Goal: Task Accomplishment & Management: Manage account settings

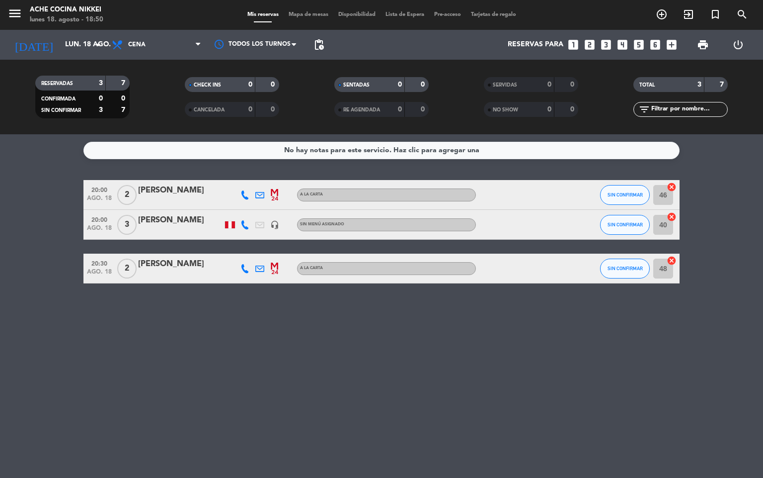
click at [317, 38] on span "pending_actions" at bounding box center [319, 45] width 20 height 20
click at [320, 46] on span "pending_actions" at bounding box center [319, 45] width 12 height 12
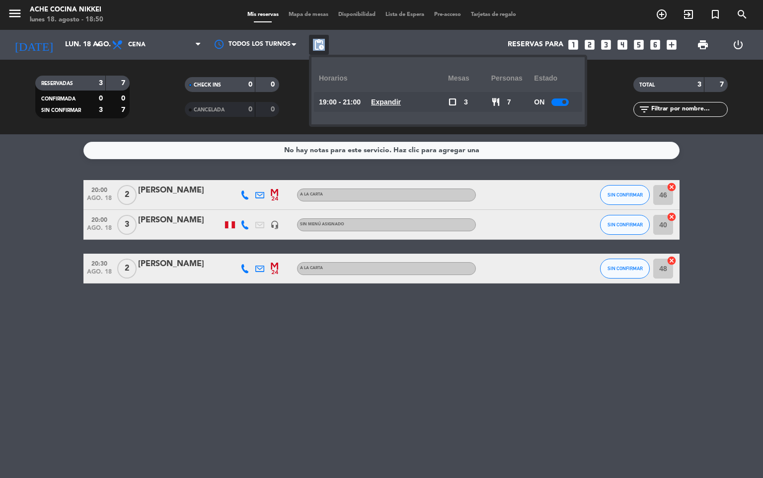
click at [320, 46] on span "pending_actions" at bounding box center [319, 45] width 12 height 12
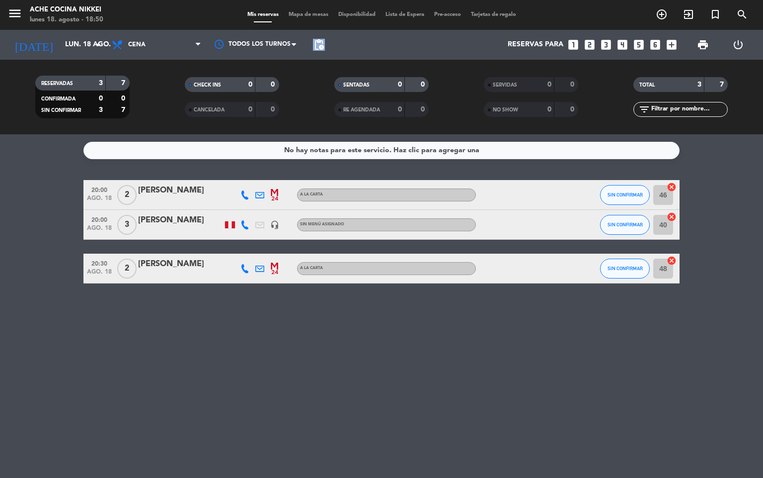
click at [321, 47] on span "pending_actions" at bounding box center [319, 45] width 12 height 12
click at [321, 48] on span "pending_actions" at bounding box center [319, 45] width 12 height 12
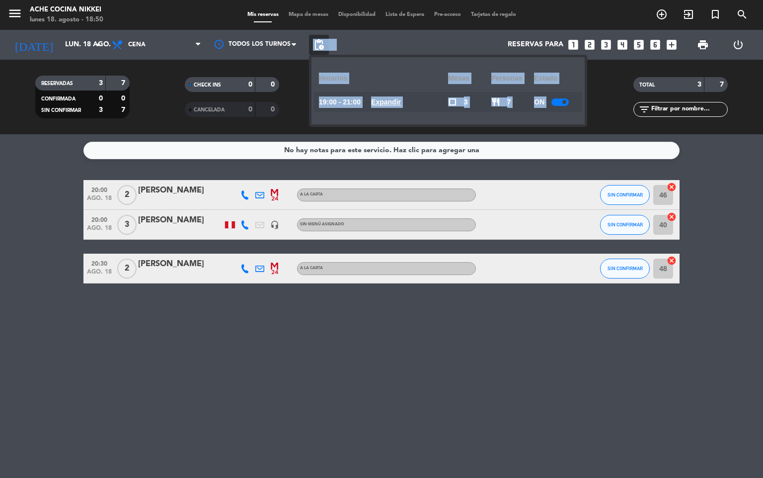
click at [401, 101] on u "Expandir" at bounding box center [386, 102] width 30 height 8
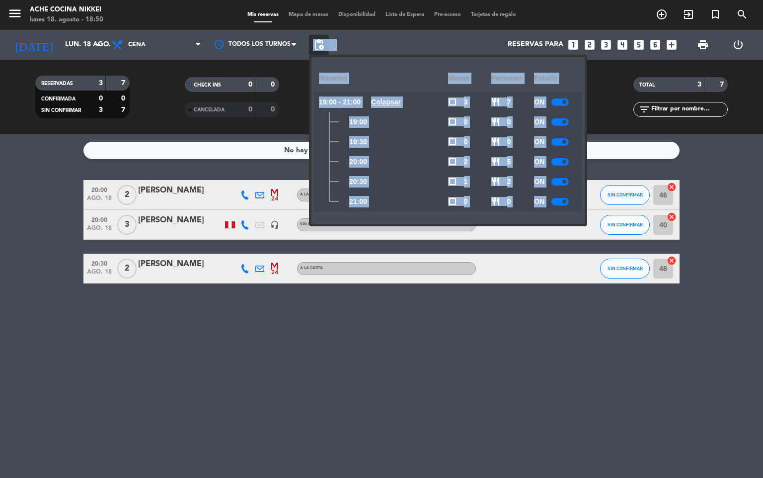
click at [559, 200] on div at bounding box center [560, 201] width 17 height 7
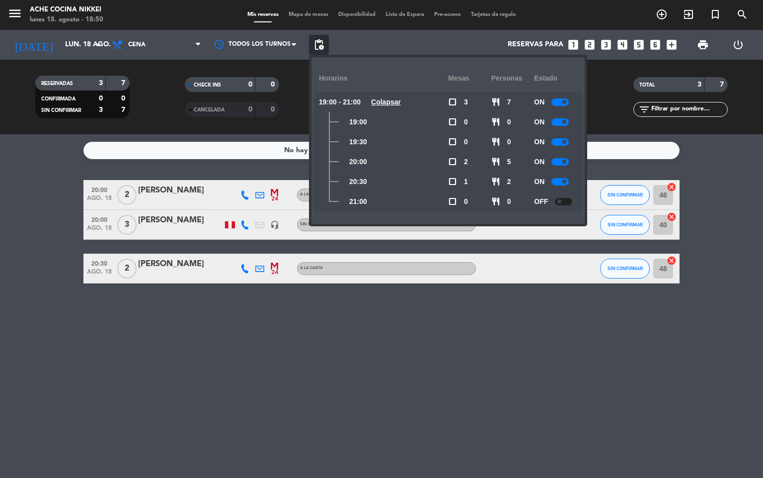
click at [350, 438] on div "No hay notas para este servicio. Haz clic para agregar una 20:00 ago. 18 2 [PER…" at bounding box center [381, 305] width 763 height 343
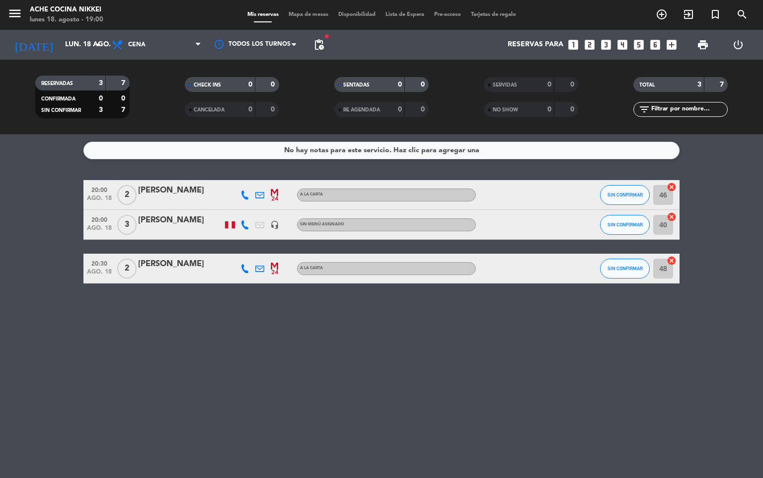
click at [628, 44] on icon "looks_4" at bounding box center [622, 44] width 13 height 13
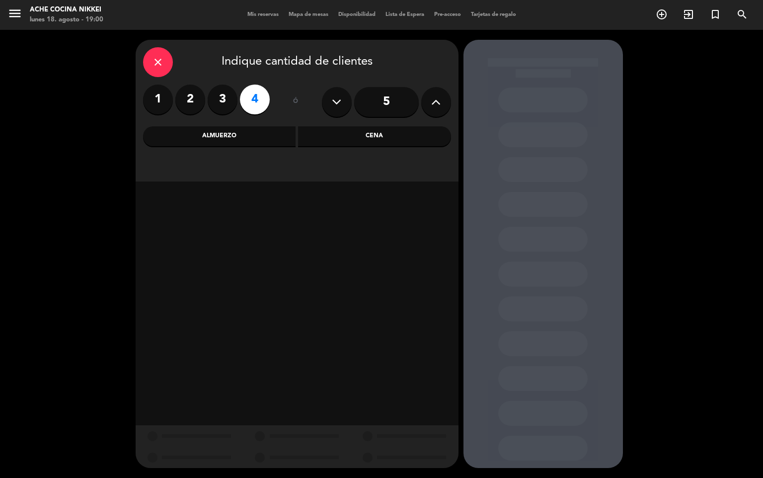
click at [368, 142] on div "Cena" at bounding box center [374, 136] width 153 height 20
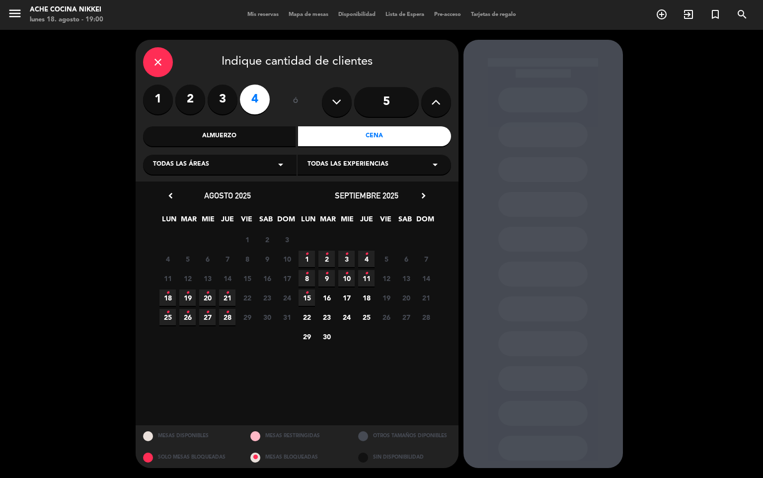
click at [169, 298] on icon "•" at bounding box center [167, 293] width 3 height 16
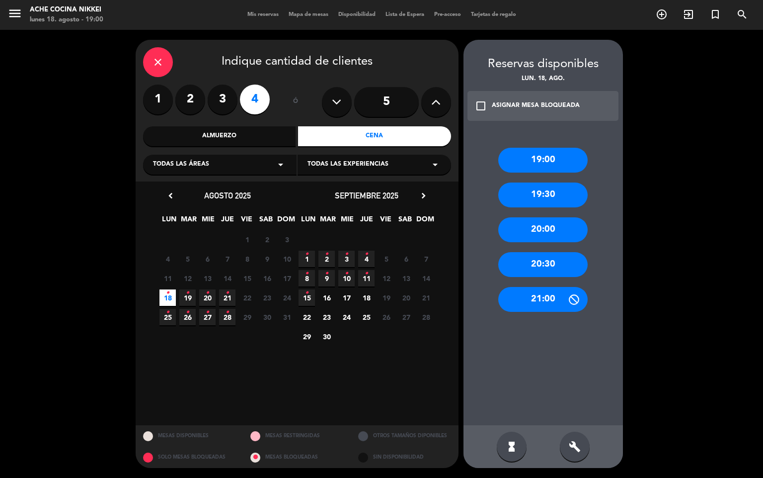
click at [552, 160] on div "19:00" at bounding box center [542, 160] width 89 height 25
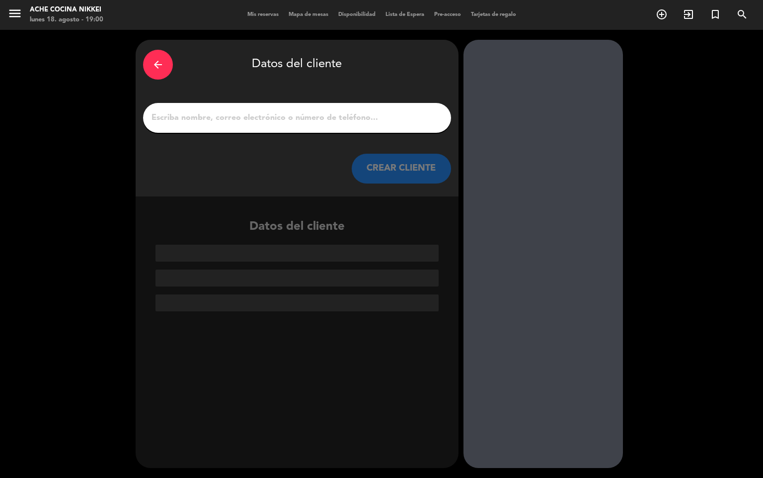
click at [395, 132] on div at bounding box center [297, 118] width 308 height 30
click at [395, 124] on input "1" at bounding box center [297, 118] width 293 height 14
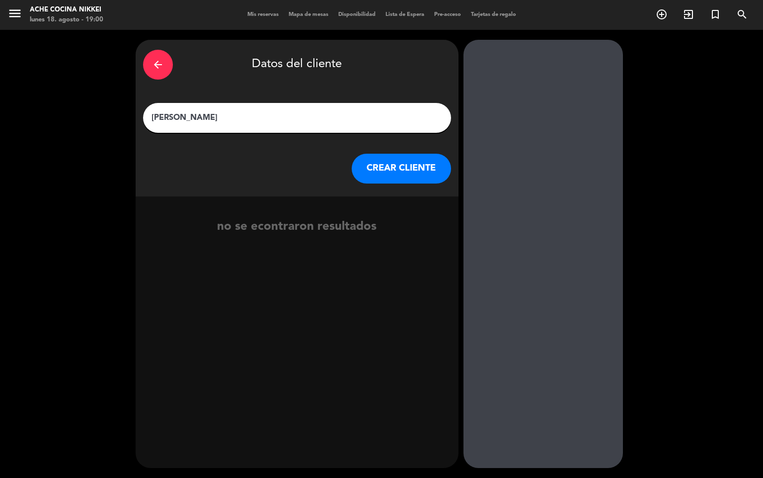
type input "[PERSON_NAME]"
click at [412, 168] on button "CREAR CLIENTE" at bounding box center [401, 169] width 99 height 30
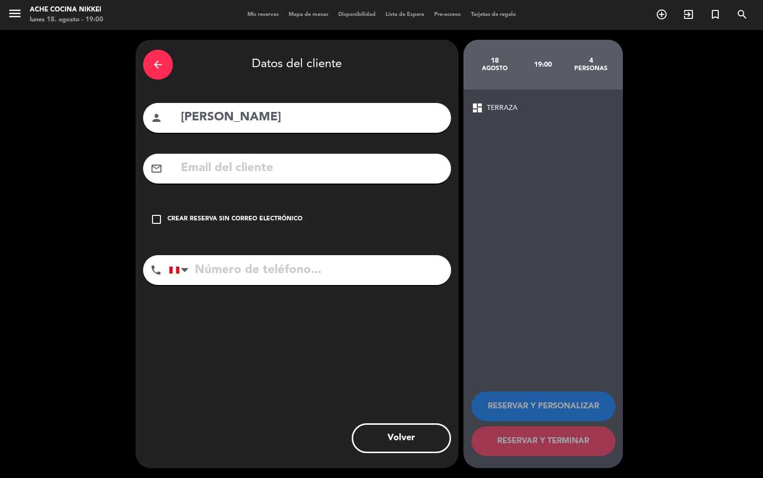
click at [261, 280] on input "tel" at bounding box center [310, 270] width 282 height 30
click at [169, 215] on div "Crear reserva sin correo electrónico" at bounding box center [234, 219] width 135 height 10
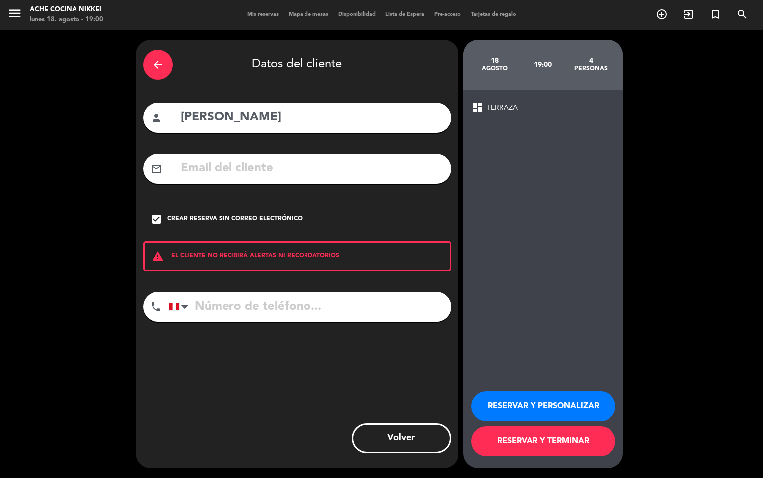
click at [161, 70] on icon "arrow_back" at bounding box center [158, 65] width 12 height 12
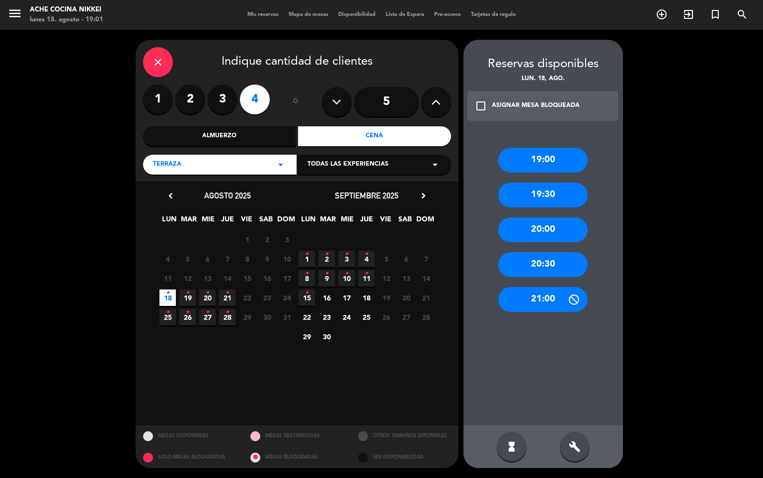
click at [275, 168] on icon "arrow_drop_down" at bounding box center [281, 165] width 12 height 12
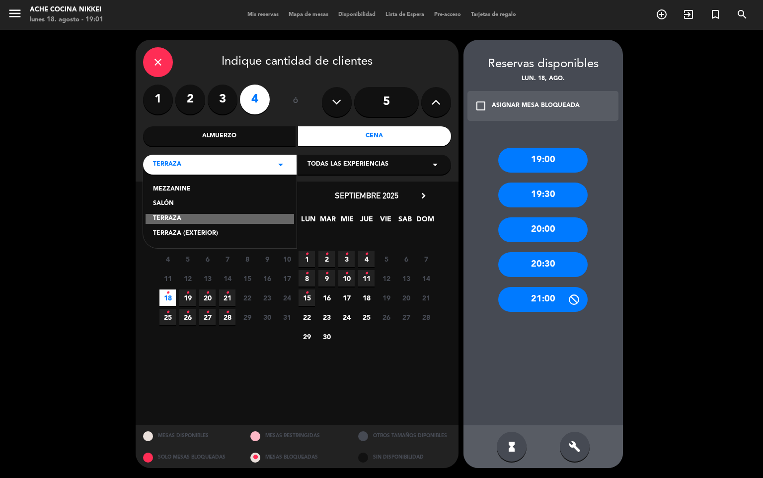
click at [223, 203] on div "SALÓN" at bounding box center [220, 204] width 134 height 10
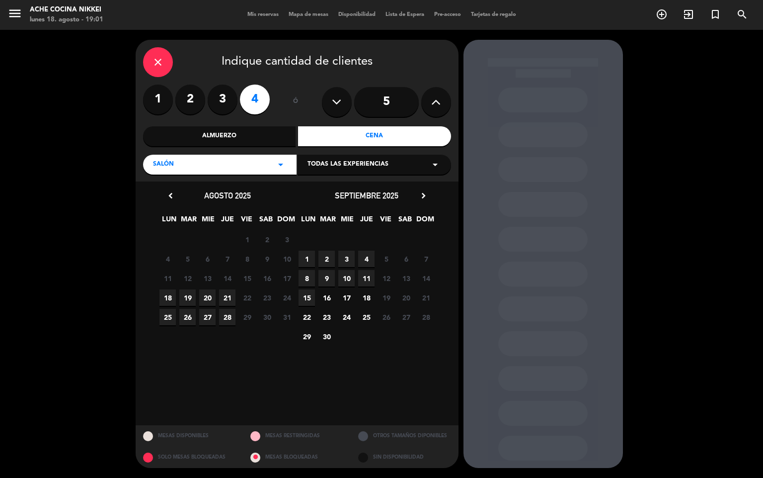
click at [164, 296] on span "18" at bounding box center [168, 297] width 16 height 16
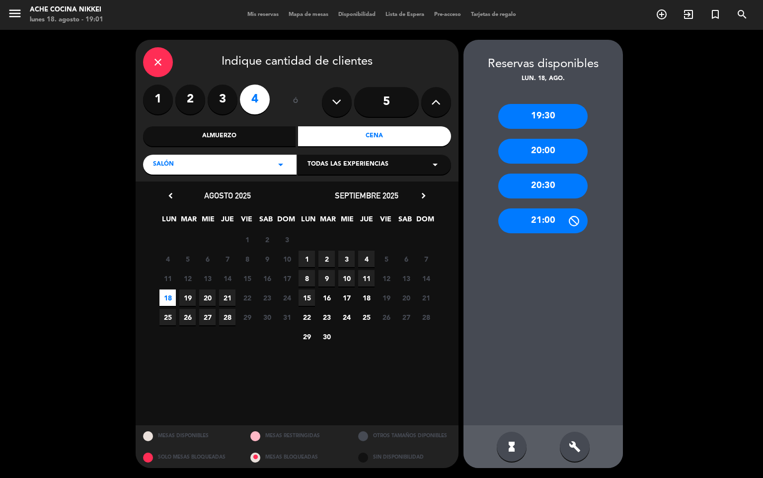
click at [552, 108] on div "19:30" at bounding box center [542, 116] width 89 height 25
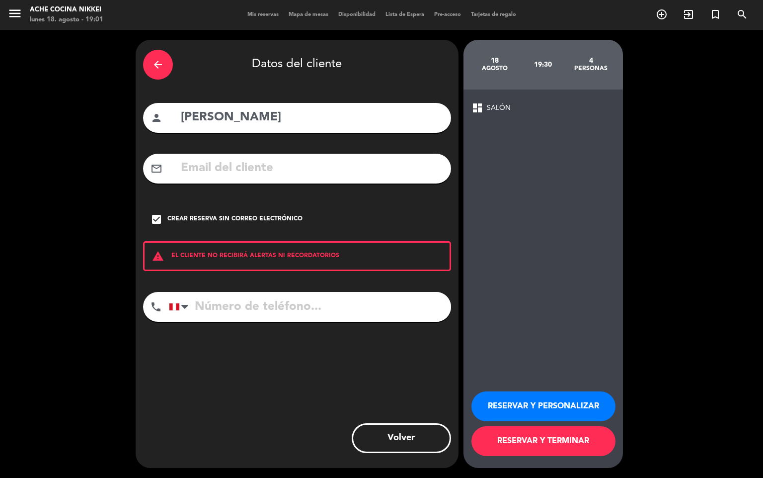
click at [546, 436] on button "RESERVAR Y TERMINAR" at bounding box center [544, 441] width 144 height 30
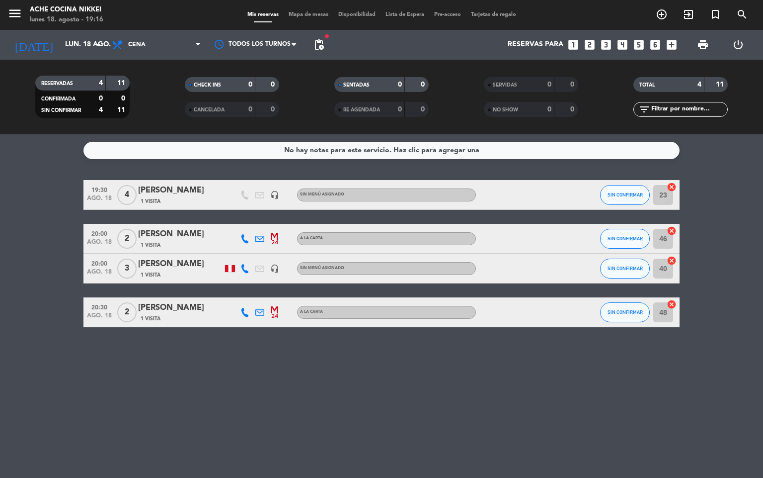
click at [188, 304] on div "[PERSON_NAME]" at bounding box center [180, 307] width 84 height 13
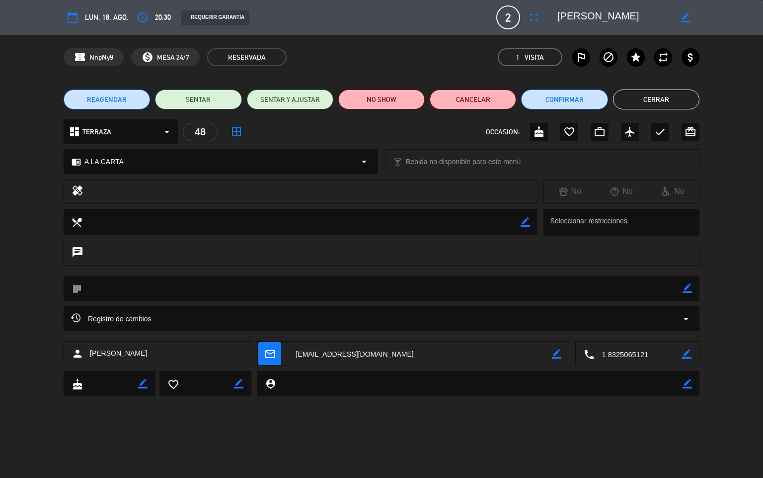
click at [75, 15] on icon "calendar_today" at bounding box center [73, 17] width 12 height 12
click at [72, 15] on icon "calendar_today" at bounding box center [73, 17] width 12 height 12
click at [72, 16] on icon "calendar_today" at bounding box center [73, 17] width 12 height 12
click at [106, 315] on span "Registro de cambios" at bounding box center [111, 319] width 80 height 12
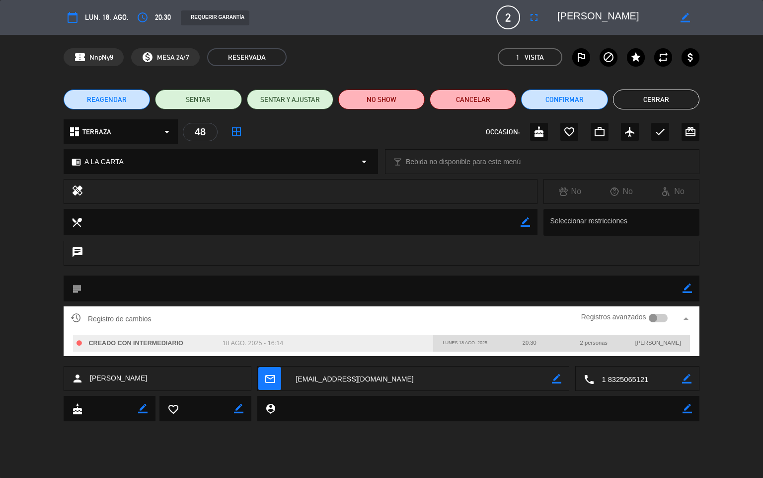
click at [687, 319] on icon "arrow_drop_up" at bounding box center [686, 319] width 12 height 12
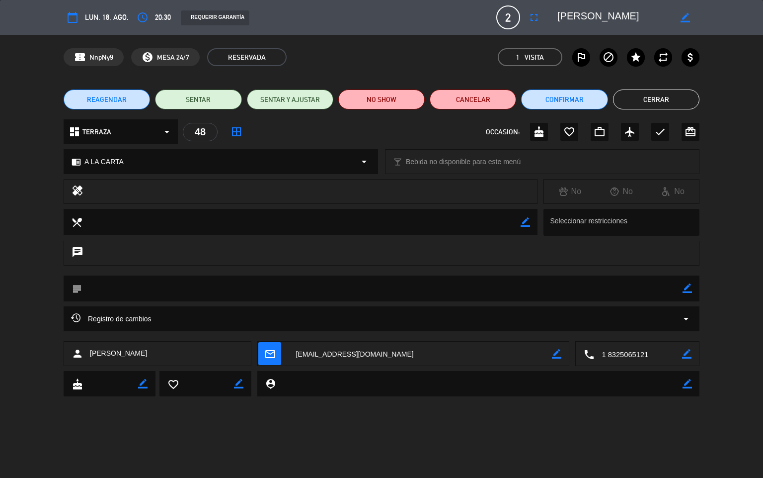
click at [168, 130] on icon "arrow_drop_down" at bounding box center [167, 132] width 12 height 12
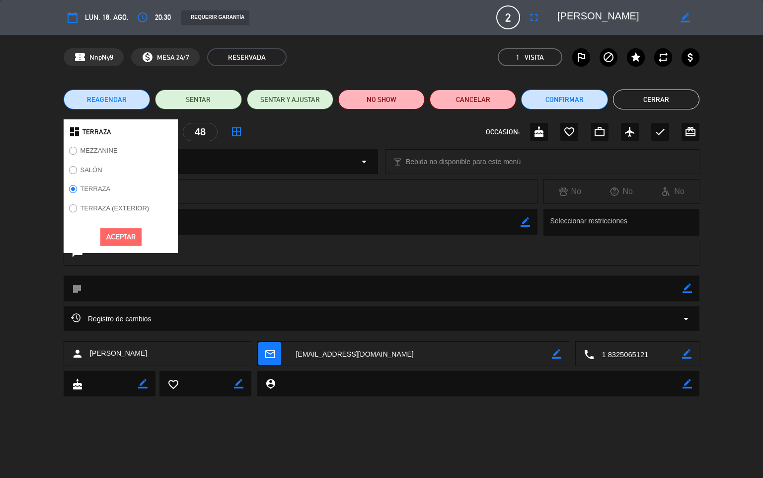
click at [299, 132] on div "dashboard TERRAZA MEZZANINE SALÓN TERRAZA TERRAZA (EXTERIOR) Aceptar 48 border_…" at bounding box center [382, 131] width 636 height 25
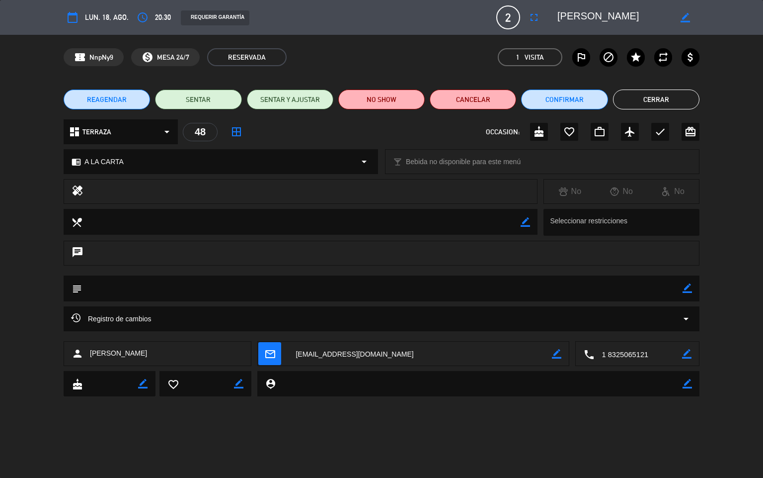
click at [76, 18] on icon "calendar_today" at bounding box center [73, 17] width 12 height 12
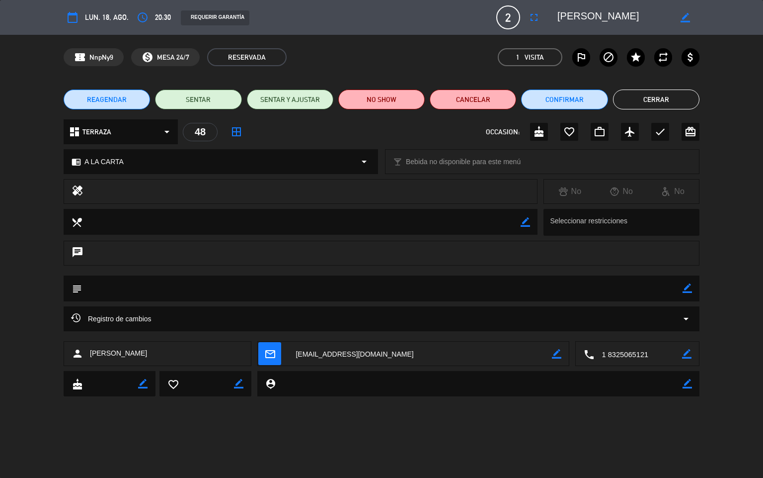
click at [76, 18] on icon "calendar_today" at bounding box center [73, 17] width 12 height 12
click at [75, 18] on icon "calendar_today" at bounding box center [73, 17] width 12 height 12
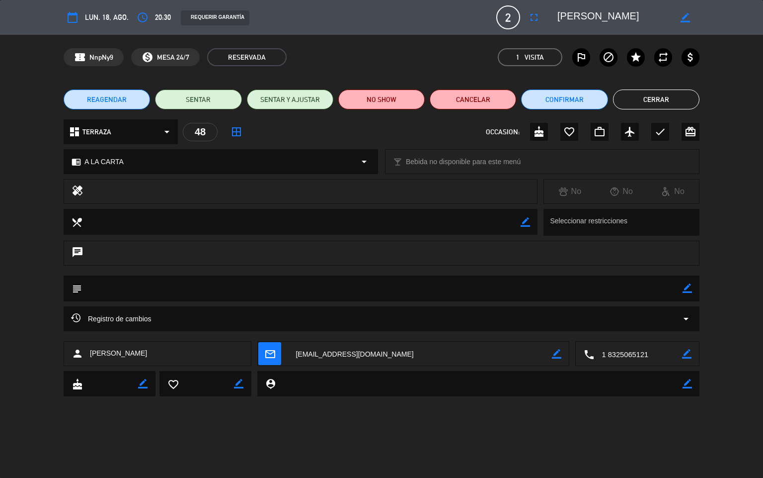
click at [75, 18] on icon "calendar_today" at bounding box center [73, 17] width 12 height 12
click at [76, 18] on icon "calendar_today" at bounding box center [73, 17] width 12 height 12
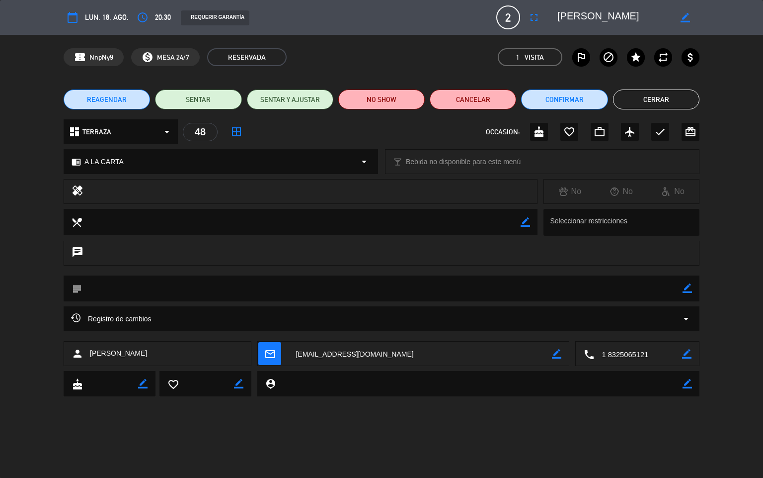
click at [682, 16] on icon "border_color" at bounding box center [685, 17] width 9 height 9
click at [110, 15] on span "lun. 18, ago." at bounding box center [107, 17] width 44 height 12
click at [67, 12] on button "calendar_today" at bounding box center [73, 17] width 18 height 18
click at [72, 10] on button "calendar_today" at bounding box center [73, 17] width 18 height 18
click at [74, 12] on icon "calendar_today" at bounding box center [73, 17] width 12 height 12
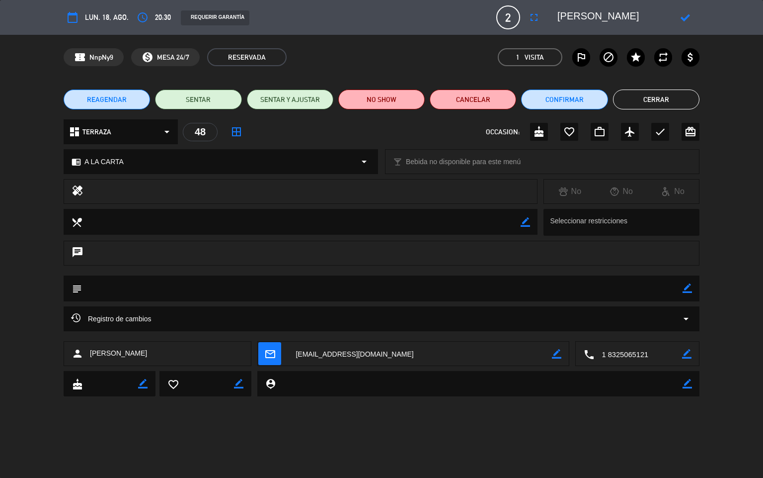
click at [74, 12] on icon "calendar_today" at bounding box center [73, 17] width 12 height 12
click at [105, 16] on span "lun. 18, ago." at bounding box center [107, 17] width 44 height 12
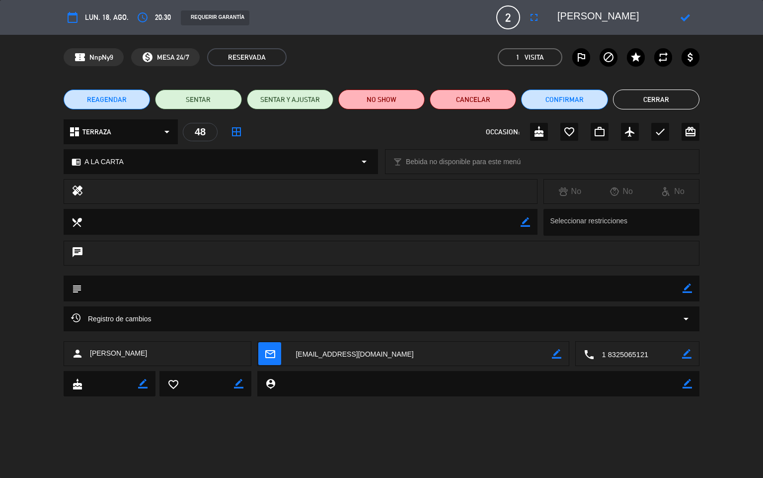
click at [72, 19] on icon "calendar_today" at bounding box center [73, 17] width 12 height 12
click at [72, 18] on icon "calendar_today" at bounding box center [73, 17] width 12 height 12
click at [683, 18] on icon at bounding box center [685, 17] width 9 height 9
click at [76, 19] on icon "calendar_today" at bounding box center [73, 17] width 12 height 12
click at [504, 22] on span "2" at bounding box center [508, 17] width 24 height 24
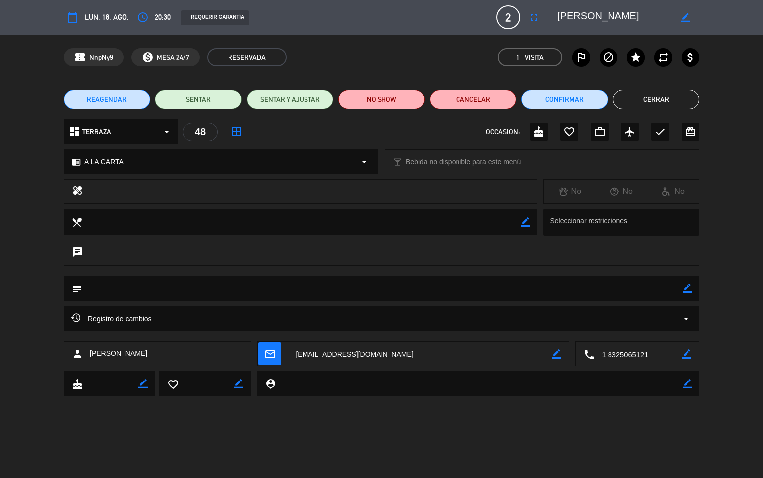
click at [691, 16] on div "border_color" at bounding box center [685, 17] width 28 height 18
click at [683, 18] on icon "border_color" at bounding box center [685, 17] width 9 height 9
click at [682, 18] on icon at bounding box center [685, 17] width 9 height 9
click at [100, 20] on span "lun. 18, ago." at bounding box center [107, 17] width 44 height 12
click at [139, 18] on icon "access_time" at bounding box center [143, 17] width 12 height 12
